Goal: Task Accomplishment & Management: Use online tool/utility

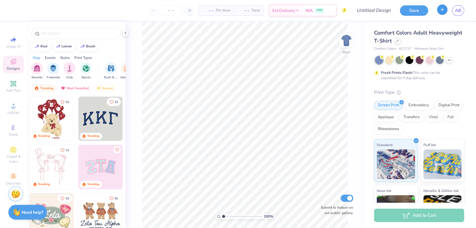
click at [441, 13] on button "button" at bounding box center [442, 9] width 10 height 10
click at [445, 10] on button "button" at bounding box center [442, 9] width 10 height 10
click at [398, 40] on icon at bounding box center [397, 40] width 3 height 3
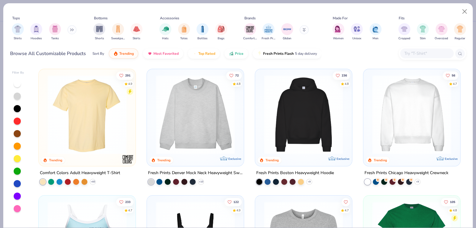
click at [420, 52] on input "text" at bounding box center [427, 53] width 46 height 7
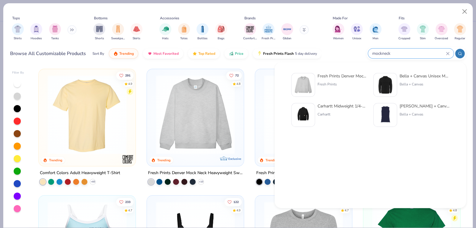
type input "mockneck"
click at [330, 85] on div "Fresh Prints" at bounding box center [343, 84] width 50 height 5
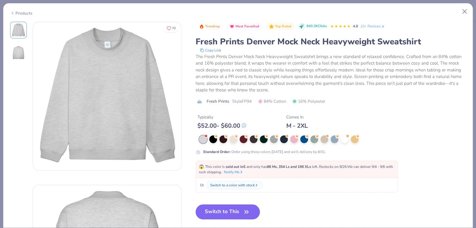
click at [230, 213] on button "Switch to This" at bounding box center [228, 211] width 65 height 15
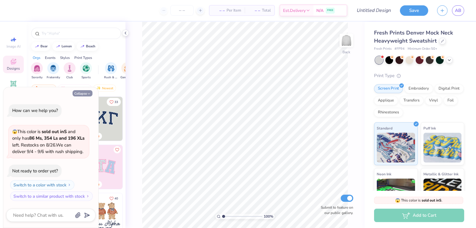
click at [87, 95] on icon "button" at bounding box center [89, 94] width 4 height 4
type textarea "x"
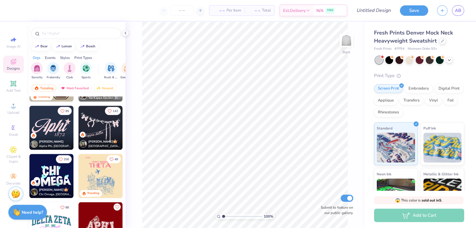
scroll to position [956, 0]
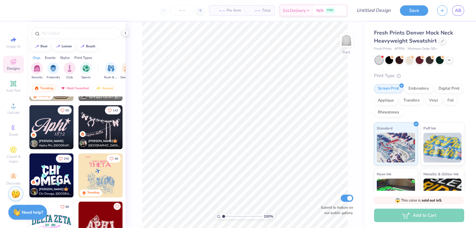
click at [58, 128] on img at bounding box center [51, 127] width 44 height 44
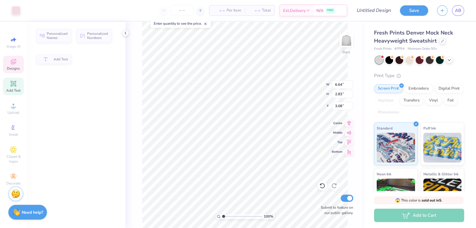
type input "6.64"
type input "2.83"
type input "3.08"
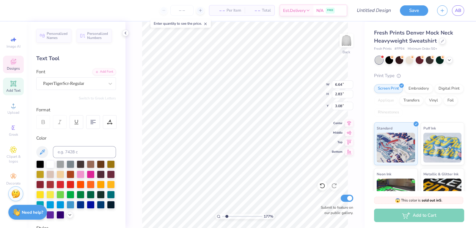
type input "1.77292412367867"
type textarea "S"
type input "1.77292412367867"
type textarea "Se"
type input "1.77292412367867"
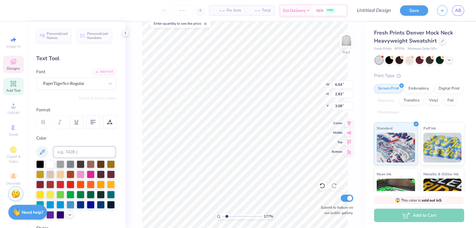
type textarea "Sen"
type input "1.77292412367867"
type textarea "Seni"
type input "1.77292412367867"
type textarea "Senio"
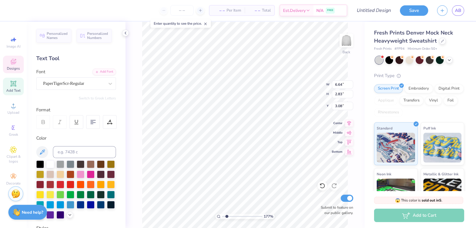
type input "1.77292412367867"
type textarea "Senior"
type input "1.77292412367867"
type textarea "Seniors"
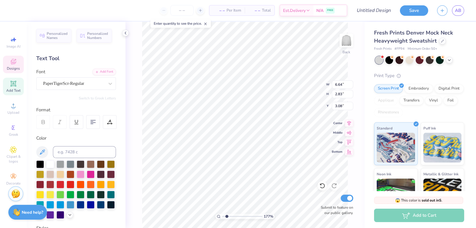
type input "1.77292412367867"
type input "1.87"
type input "0.97"
type input "5.53"
type input "1.77292412367867"
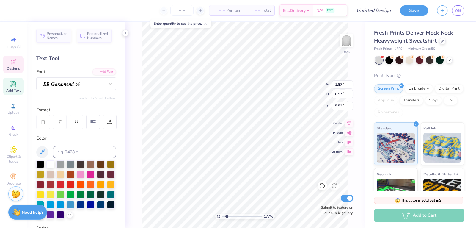
type textarea "C"
type input "1.77292412367867"
type textarea "Cl"
type input "1.77292412367867"
type textarea "Cls"
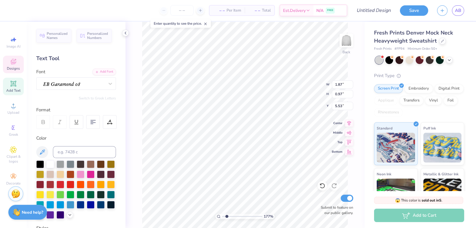
type input "1.77292412367867"
type textarea "Cl"
type input "1.77292412367867"
type textarea "Cla"
type input "1.77292412367867"
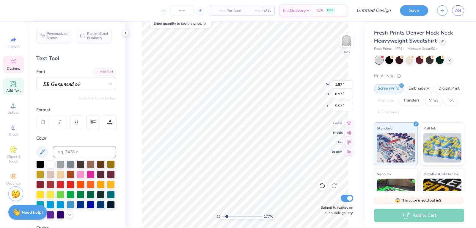
type textarea "Clas"
type input "1.77292412367867"
type textarea "Class"
type input "1.77292412367867"
type textarea "Class"
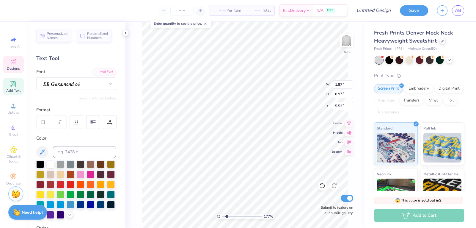
type input "1.77292412367867"
type textarea "Class of"
type input "1.77292412367867"
type textarea "Class of 2"
type input "1.77292412367867"
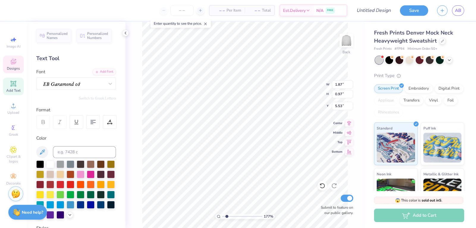
type textarea "Class of 202"
type input "1.77292412367867"
type textarea "Class of 2026"
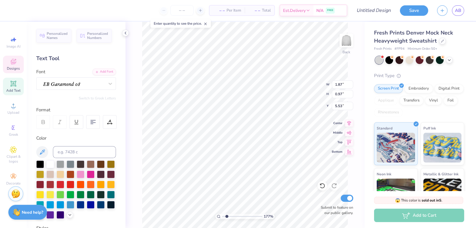
type input "1.77292412367867"
type input "1.11"
type input "1.09"
type input "3.00"
type input "1.77292412367867"
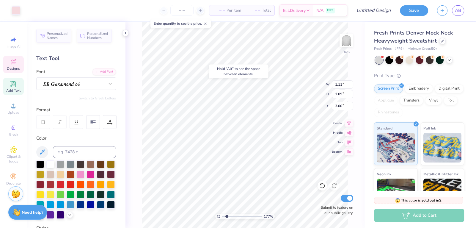
type input "3.27"
click at [92, 174] on div at bounding box center [91, 174] width 8 height 8
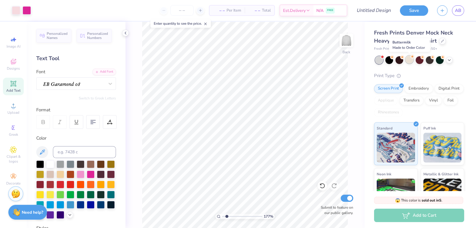
click at [409, 60] on div at bounding box center [410, 60] width 8 height 8
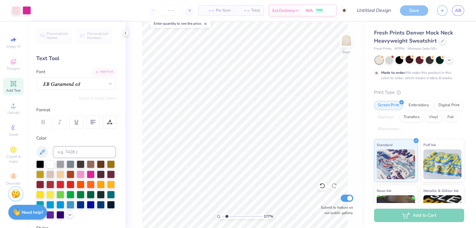
type input "1.77292412367867"
type textarea "x"
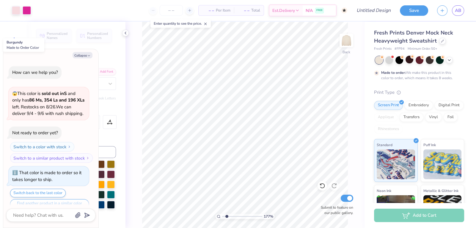
type input "1.77292412367867"
type textarea "x"
type input "1.77292412367867"
type textarea "x"
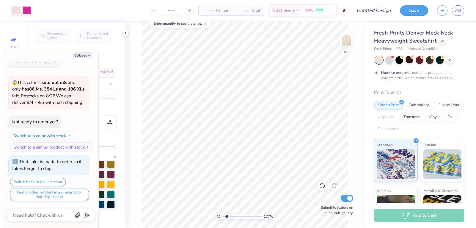
type input "1.77292412367867"
type textarea "x"
type input "1.77292412367867"
click at [80, 53] on button "Collapse" at bounding box center [83, 55] width 20 height 6
type textarea "x"
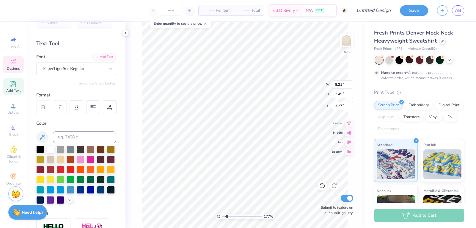
scroll to position [16, 0]
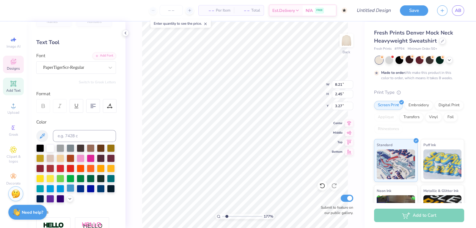
click at [69, 188] on div at bounding box center [71, 188] width 8 height 8
click at [40, 137] on icon at bounding box center [42, 135] width 5 height 5
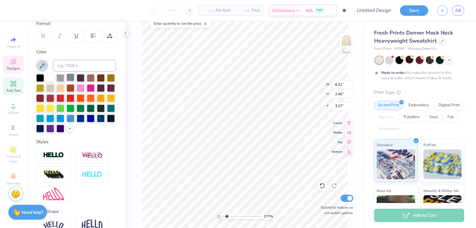
scroll to position [85, 0]
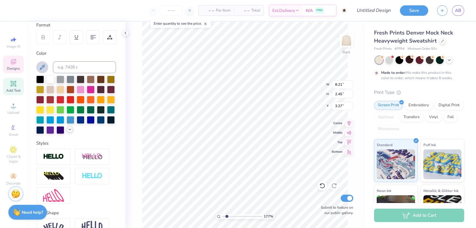
click at [70, 130] on polyline at bounding box center [70, 129] width 2 height 1
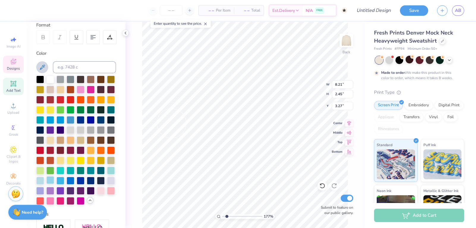
click at [49, 180] on div at bounding box center [50, 180] width 8 height 8
click at [40, 178] on div at bounding box center [40, 180] width 8 height 8
click at [111, 169] on div at bounding box center [111, 170] width 8 height 8
type input "1.77292412367867"
type input "7.82"
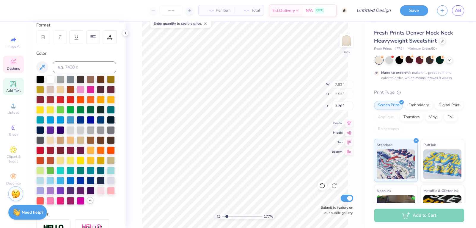
type input "2.52"
type input "3.26"
type input "1.77292412367867"
type input "5.63"
type input "1.13"
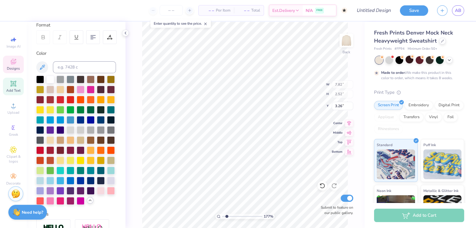
type input "5.39"
click at [50, 199] on div at bounding box center [50, 200] width 8 height 8
click at [110, 168] on div at bounding box center [111, 170] width 8 height 8
type input "1.77292412367867"
type input "8.21"
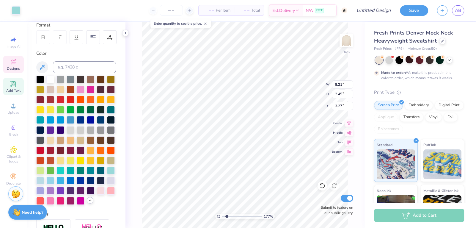
type input "2.45"
type input "3.27"
click at [109, 170] on div at bounding box center [111, 170] width 8 height 8
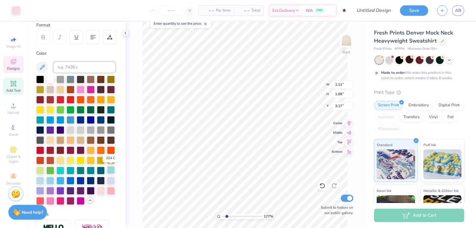
click at [109, 170] on div at bounding box center [111, 170] width 8 height 8
click at [81, 89] on div at bounding box center [81, 89] width 8 height 8
click at [103, 190] on div at bounding box center [101, 190] width 8 height 8
click at [111, 190] on div at bounding box center [111, 190] width 8 height 8
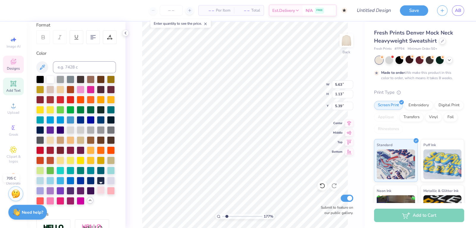
click at [101, 191] on div at bounding box center [101, 190] width 8 height 8
click at [389, 59] on div at bounding box center [390, 60] width 8 height 8
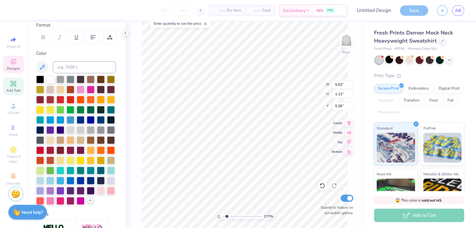
type input "1.77292412367867"
type textarea "x"
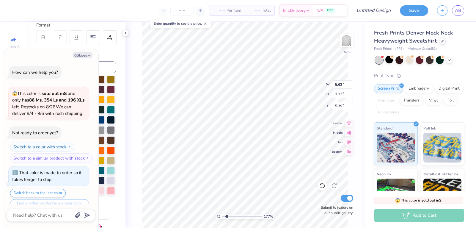
scroll to position [125, 0]
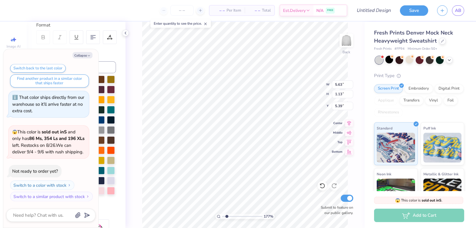
type input "1.77292412367867"
type textarea "x"
type input "1.77292412367867"
type textarea "x"
click at [409, 60] on div at bounding box center [410, 60] width 8 height 8
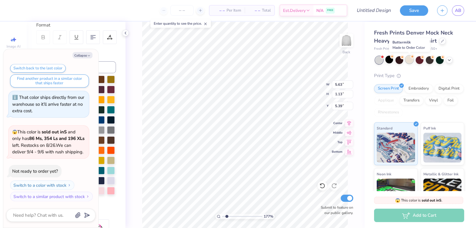
type input "1.77292412367867"
type textarea "x"
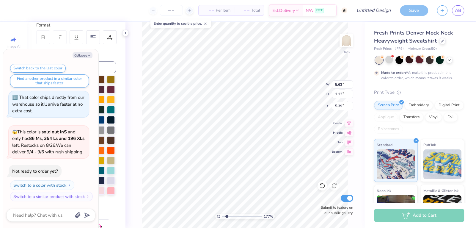
type input "1.77292412367867"
type textarea "x"
type input "1.77292412367867"
type textarea "x"
type input "1.77292412367867"
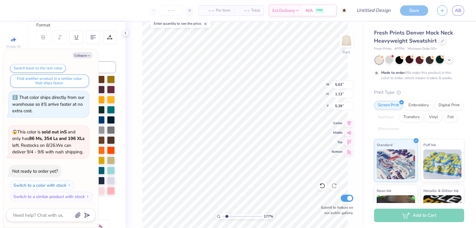
type textarea "x"
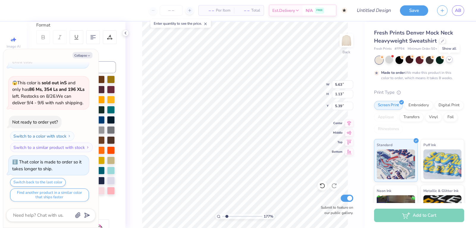
click at [448, 59] on icon at bounding box center [449, 59] width 5 height 5
type input "1.77292412367867"
type textarea "x"
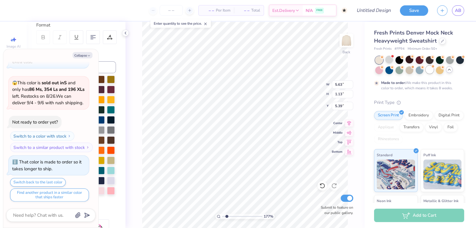
click at [429, 71] on div at bounding box center [430, 70] width 8 height 8
type input "1.77292412367867"
type textarea "x"
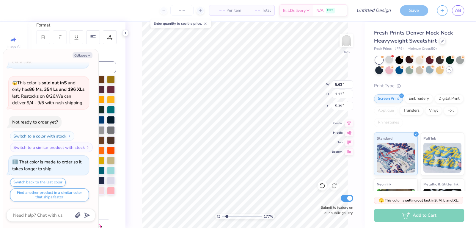
type input "1.77292412367867"
type textarea "x"
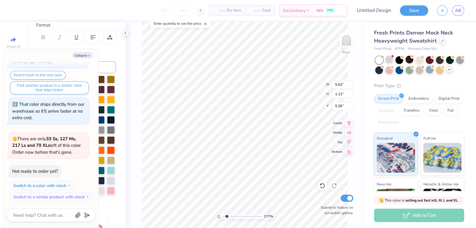
type input "1.77292412367867"
type textarea "x"
type input "1.77292412367867"
click at [88, 56] on icon "button" at bounding box center [89, 56] width 4 height 4
type textarea "x"
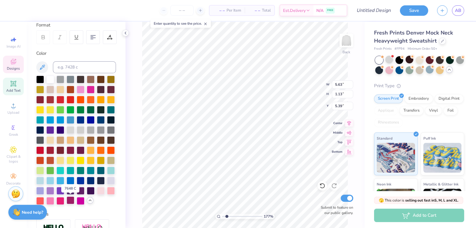
click at [68, 200] on div at bounding box center [71, 200] width 8 height 8
click at [57, 201] on div at bounding box center [61, 200] width 8 height 8
click at [81, 91] on div at bounding box center [81, 89] width 8 height 8
type input "1.77292412367867"
type input "8.21"
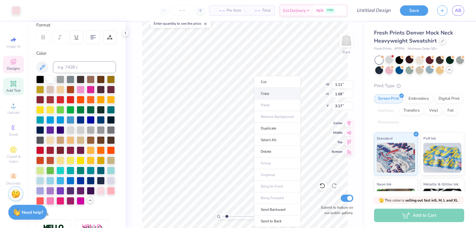
type input "2.45"
type input "3.27"
type input "1.77292412367867"
type input "1.11"
type input "1.09"
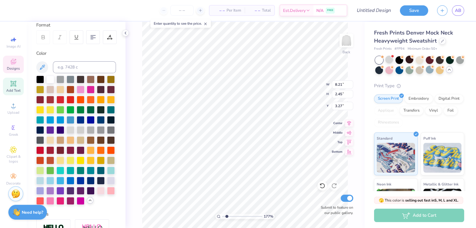
type input "3.17"
type input "1.77292412367867"
type input "1.00"
click at [109, 171] on div at bounding box center [111, 170] width 8 height 8
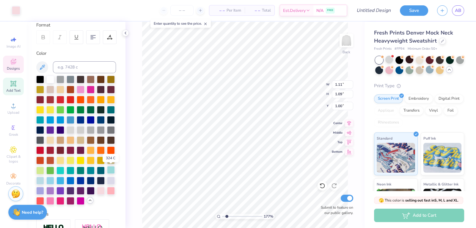
click at [109, 171] on div at bounding box center [111, 170] width 8 height 8
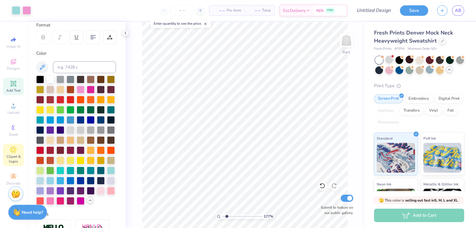
click at [19, 156] on span "Clipart & logos" at bounding box center [13, 159] width 21 height 10
type input "1.77292412367867"
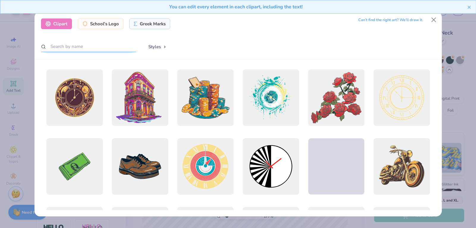
click at [64, 46] on input "text" at bounding box center [88, 46] width 95 height 11
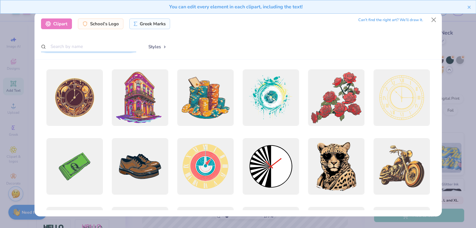
type input "a"
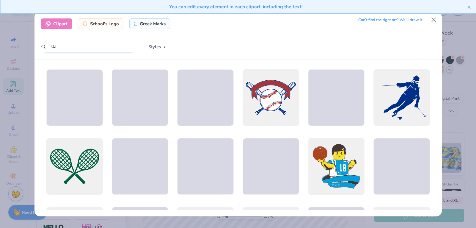
type input "star"
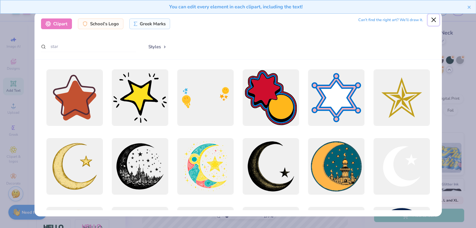
click at [433, 19] on button "Close" at bounding box center [433, 19] width 11 height 11
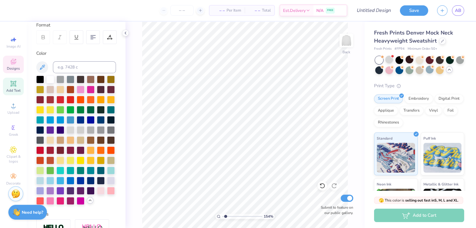
click at [12, 67] on span "Designs" at bounding box center [13, 68] width 13 height 5
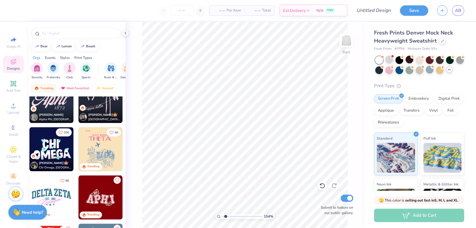
scroll to position [983, 0]
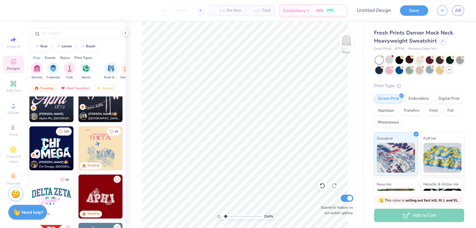
click at [44, 200] on img at bounding box center [51, 196] width 44 height 44
type input "1.5363175819963"
type input "2.76"
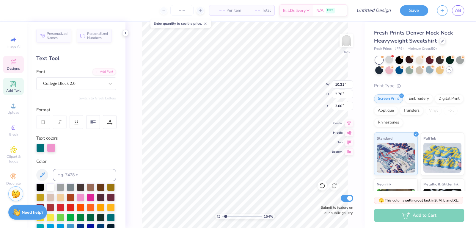
scroll to position [0, 0]
type input "1.5363175819963"
type textarea "S"
type input "1.5363175819963"
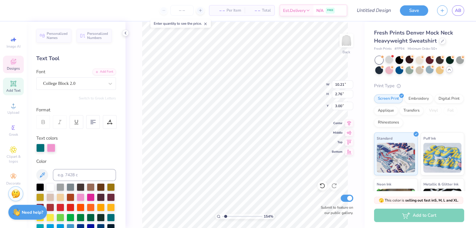
type textarea "Se"
type input "1.5363175819963"
type textarea "Sen"
type input "1.5363175819963"
type textarea "Senio"
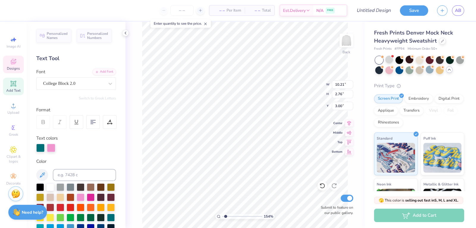
type input "1.5363175819963"
type textarea "Senior"
type input "1.5363175819963"
type textarea "Seniors"
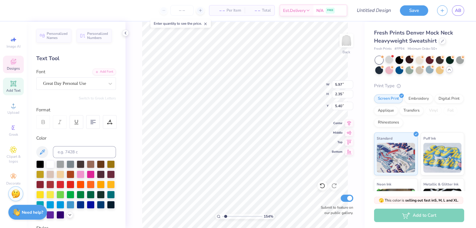
type input "1.5363175819963"
type input "7.67"
type input "2.49"
type input "3.13"
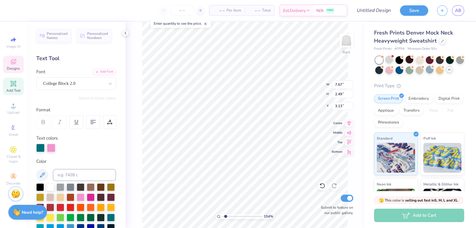
type input "1.5363175819963"
type input "5.97"
type input "2.35"
type input "5.40"
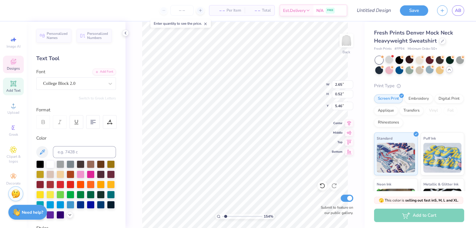
scroll to position [0, 1]
type input "1.5363175819963"
type input "7.67"
type input "2.85"
type input "3.13"
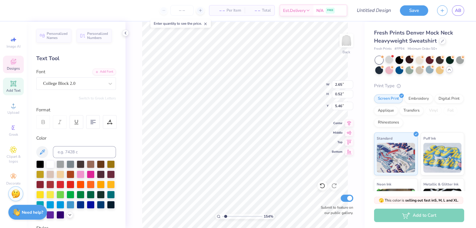
type input "1.5363175819963"
type textarea "C"
type input "1.5363175819963"
type textarea "Cl"
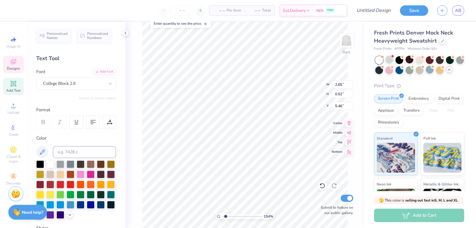
type input "1.5363175819963"
type textarea "Cla"
type input "1.5363175819963"
type textarea "Clas"
type input "1.5363175819963"
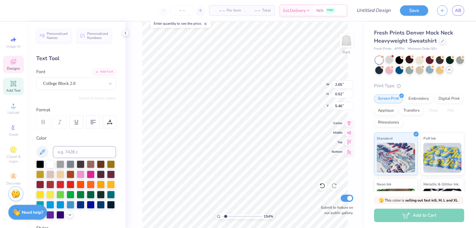
type textarea "Class"
type input "1.5363175819963"
type textarea "Class"
type input "1.5363175819963"
type textarea "Class o"
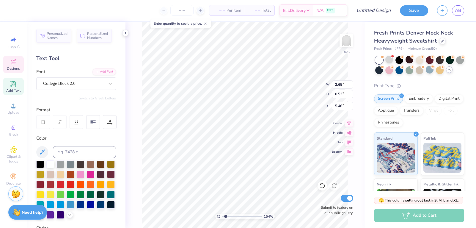
type input "1.5363175819963"
type textarea "Class of"
type input "1.5363175819963"
type textarea "Class of"
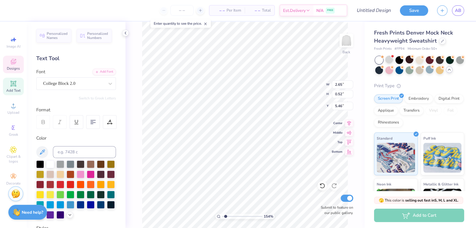
type input "1.5363175819963"
type textarea "Class of 2"
type input "1.5363175819963"
type textarea "Class of 20"
type input "1.5363175819963"
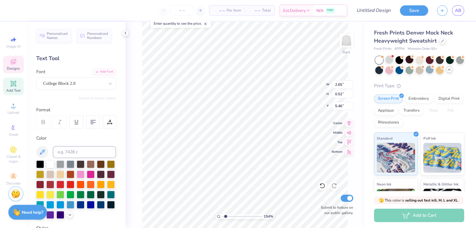
type textarea "Class of 2026"
type input "1.5363175819963"
type input "2.23"
type input "0.64"
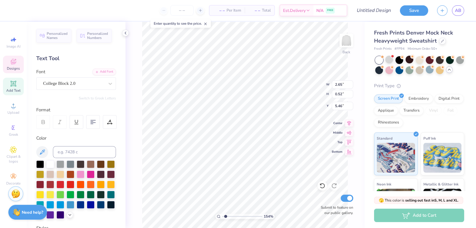
type input "6.91"
type input "1.5363175819963"
type input "5.53"
type input "1.5363175819963"
type input "3.00"
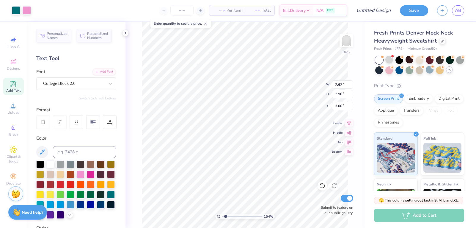
type input "1.5363175819963"
type input "2.23"
type input "0.64"
type input "6.91"
type input "1.5363175819963"
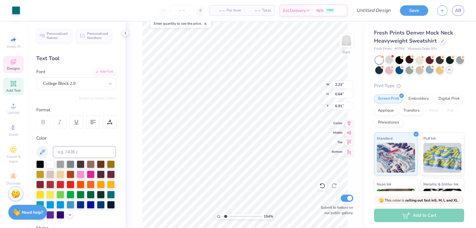
type input "6.15"
type input "1.5363175819963"
type input "6.39"
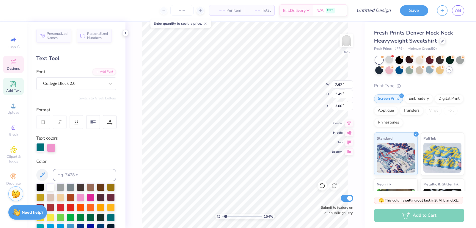
click at [39, 150] on div at bounding box center [40, 147] width 8 height 8
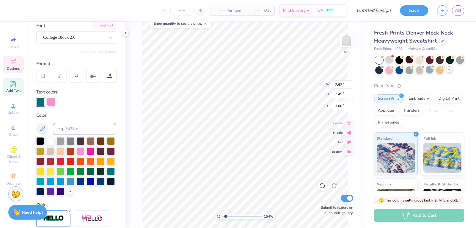
scroll to position [52, 0]
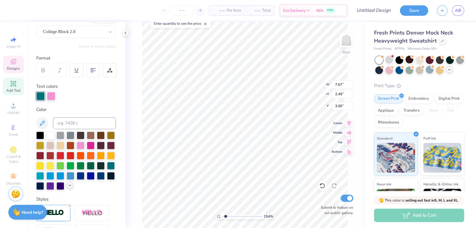
click at [71, 184] on icon at bounding box center [70, 185] width 5 height 5
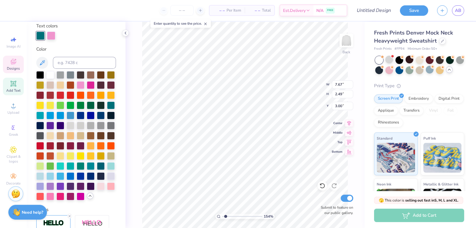
scroll to position [113, 0]
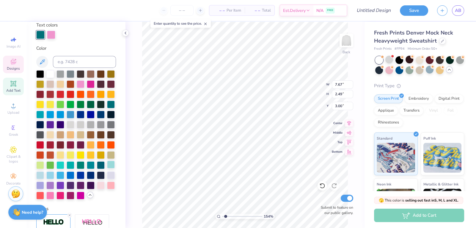
click at [111, 166] on div at bounding box center [111, 165] width 8 height 8
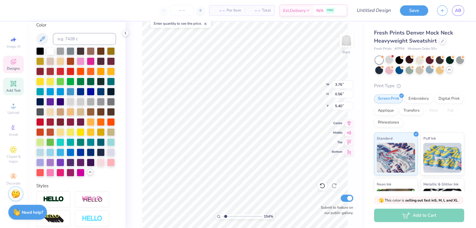
type input "1.5363175819963"
type input "3.76"
type input "0.56"
type input "5.40"
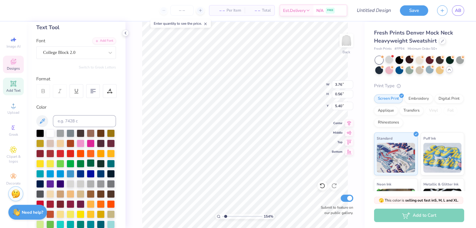
scroll to position [31, 0]
type input "1.5363175819963"
type input "7.67"
type input "2.49"
type input "3.00"
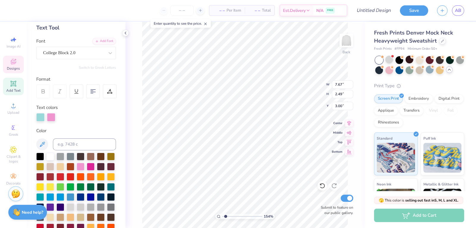
type input "1.5363175819963"
type input "3.76"
type input "0.56"
type input "5.40"
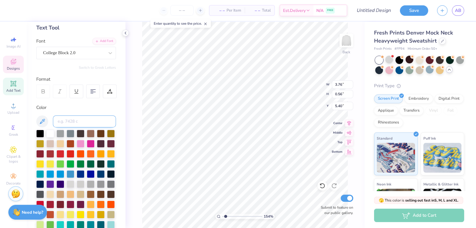
click at [65, 123] on input at bounding box center [84, 121] width 63 height 12
type input "223"
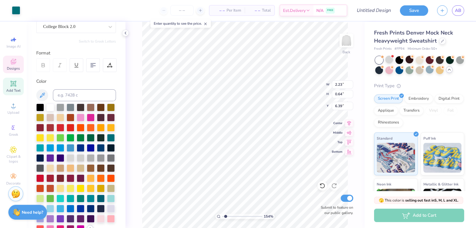
scroll to position [60, 0]
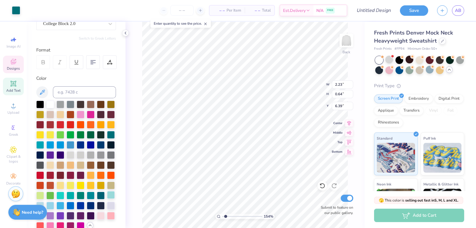
click at [109, 195] on div at bounding box center [111, 195] width 8 height 8
type input "1.5363175819963"
type input "6.24"
click at [111, 195] on div at bounding box center [111, 195] width 8 height 8
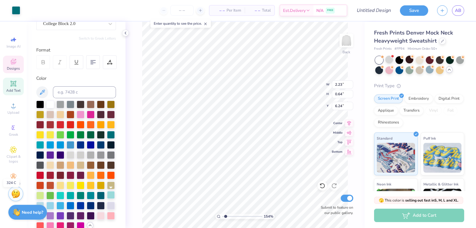
click at [111, 195] on div at bounding box center [111, 195] width 8 height 8
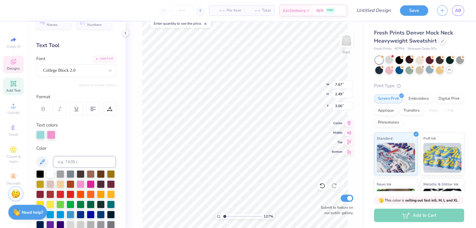
scroll to position [12, 0]
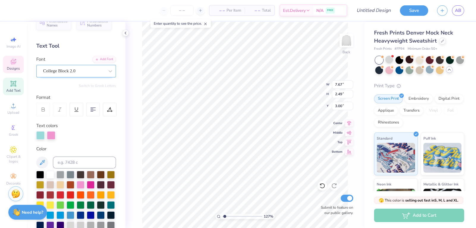
click at [62, 68] on div "College Block 2.0" at bounding box center [74, 70] width 62 height 9
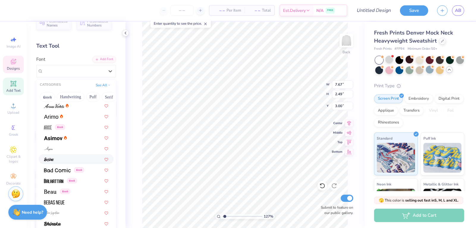
scroll to position [257, 0]
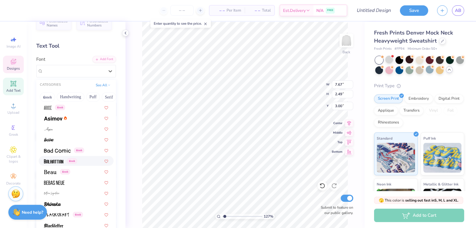
click at [84, 158] on div "Greek" at bounding box center [76, 161] width 64 height 6
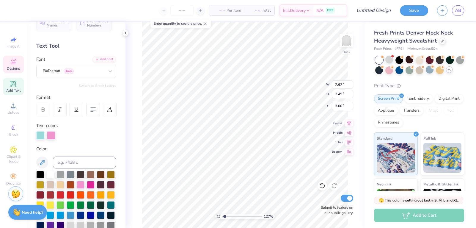
type input "1.26592848491315"
type input "6.01"
type input "1.93"
type input "3.28"
click at [64, 69] on div "Balhattan Greek" at bounding box center [74, 70] width 62 height 9
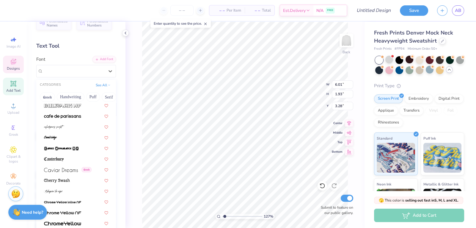
scroll to position [633, 0]
click at [62, 171] on span at bounding box center [61, 170] width 34 height 6
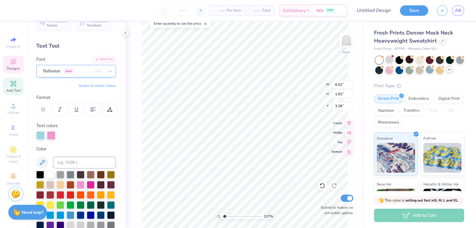
click at [88, 70] on div "Balhattan Greek" at bounding box center [68, 70] width 51 height 9
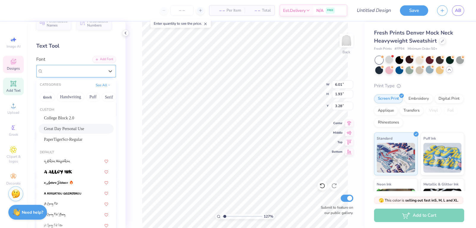
type input "1.26592848491315"
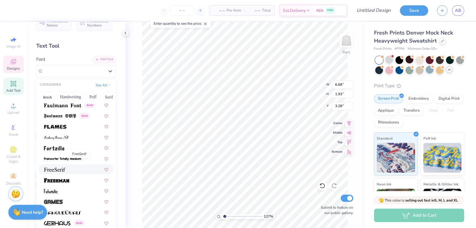
scroll to position [1324, 0]
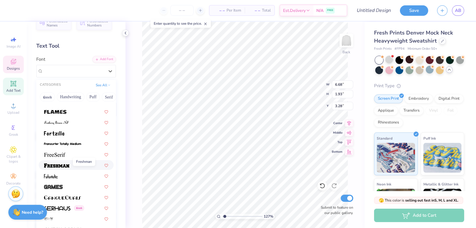
click at [65, 165] on img at bounding box center [56, 165] width 25 height 4
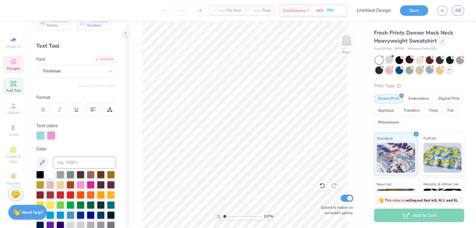
click at [11, 63] on icon at bounding box center [13, 61] width 7 height 7
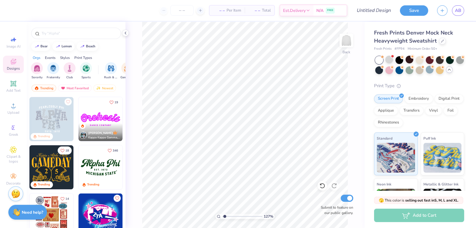
scroll to position [144, 0]
click at [52, 123] on img at bounding box center [51, 119] width 44 height 44
click at [45, 115] on img at bounding box center [51, 119] width 44 height 44
click at [42, 107] on img at bounding box center [51, 119] width 44 height 44
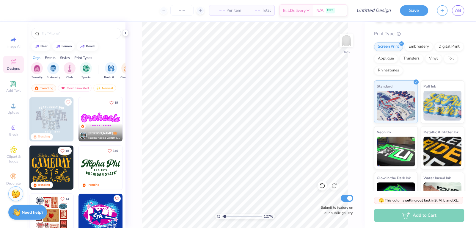
scroll to position [52, 0]
click at [439, 112] on img at bounding box center [443, 105] width 38 height 30
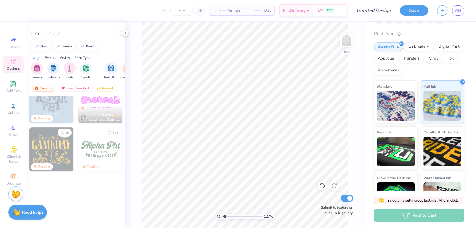
scroll to position [0, 0]
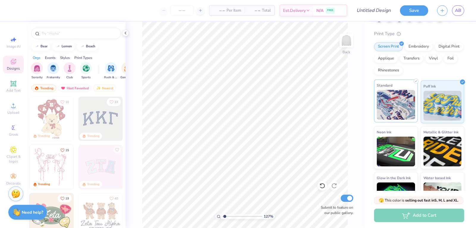
click at [403, 99] on img at bounding box center [396, 105] width 38 height 30
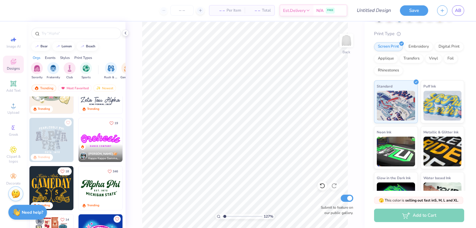
scroll to position [124, 0]
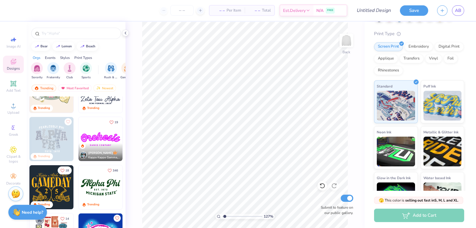
click at [59, 144] on img at bounding box center [51, 139] width 44 height 44
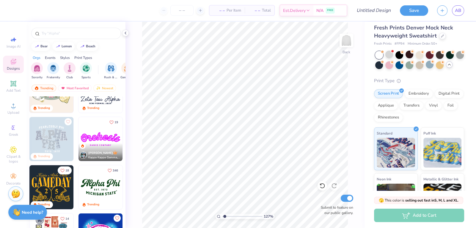
scroll to position [0, 0]
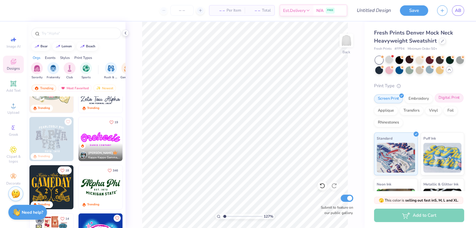
click at [447, 99] on div "Digital Print" at bounding box center [449, 97] width 29 height 9
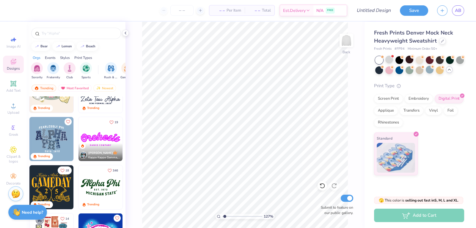
click at [57, 140] on img at bounding box center [51, 139] width 44 height 44
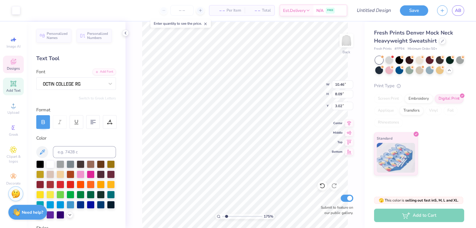
type input "1.74827125360939"
